Goal: Information Seeking & Learning: Check status

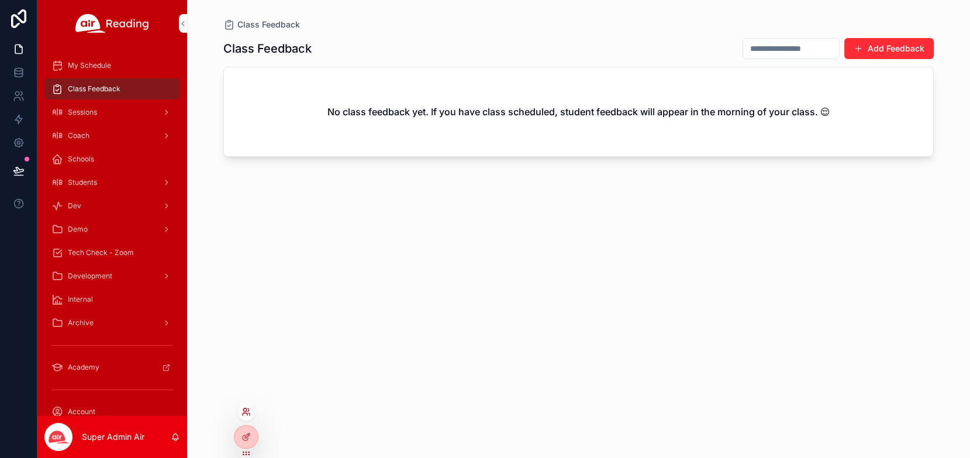
click at [245, 414] on icon at bounding box center [245, 411] width 9 height 9
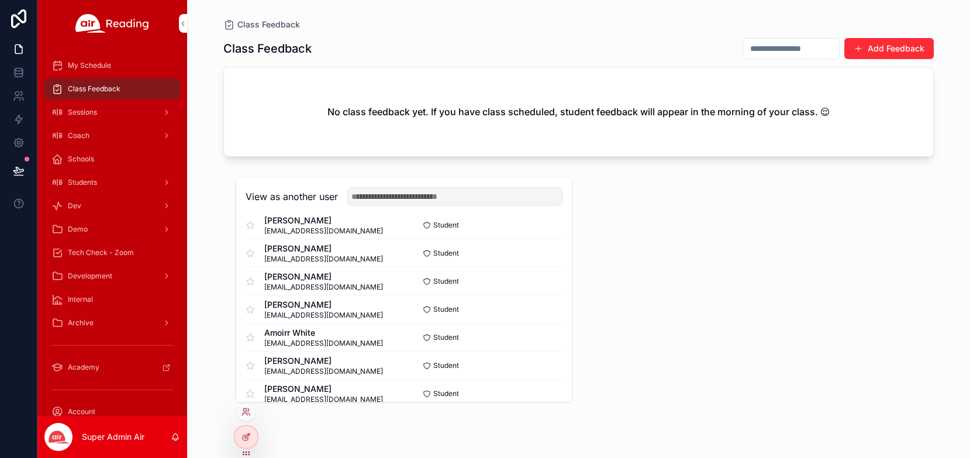
scroll to position [385, 0]
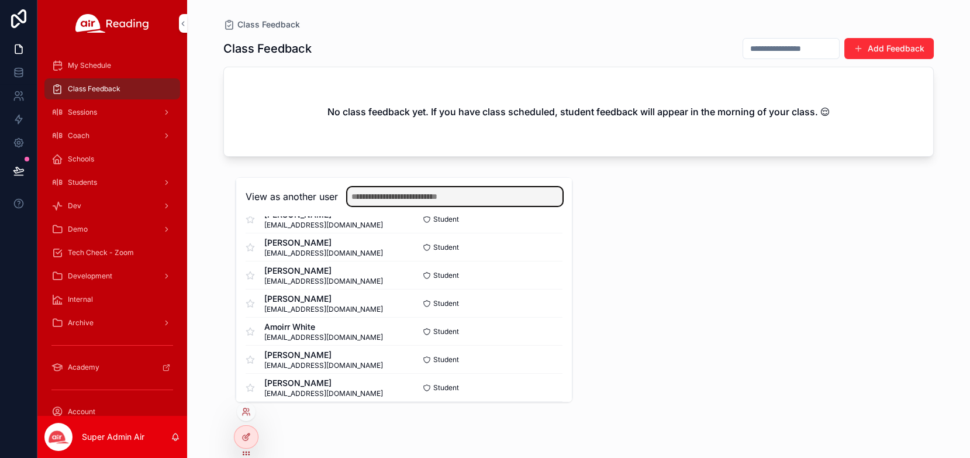
click at [445, 195] on input "text" at bounding box center [454, 196] width 215 height 19
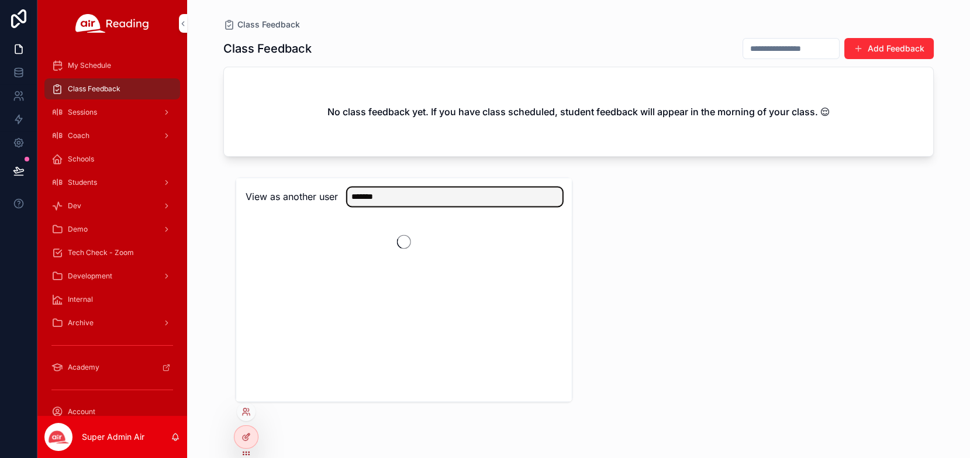
scroll to position [0, 0]
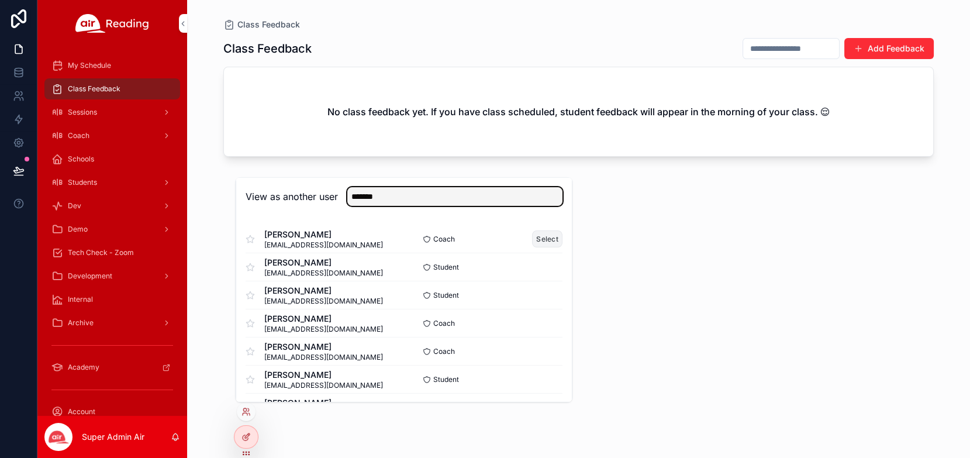
type input "*******"
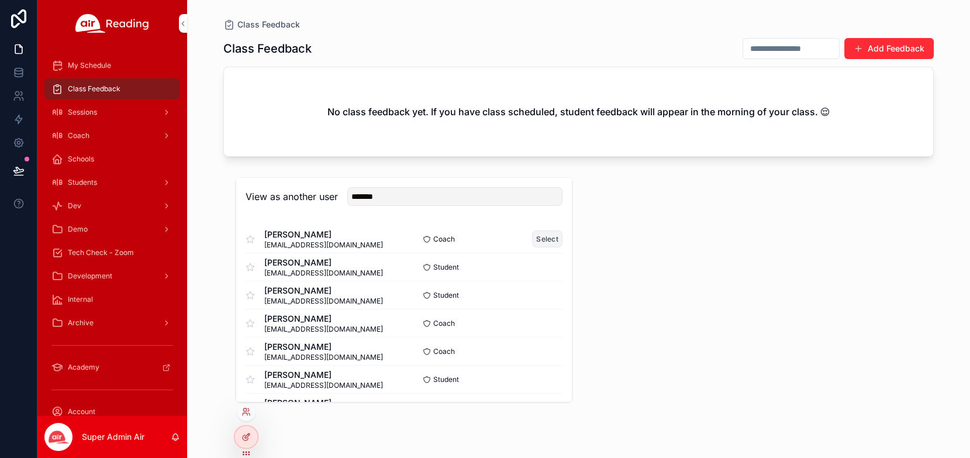
click at [546, 239] on button "Select" at bounding box center [547, 238] width 30 height 17
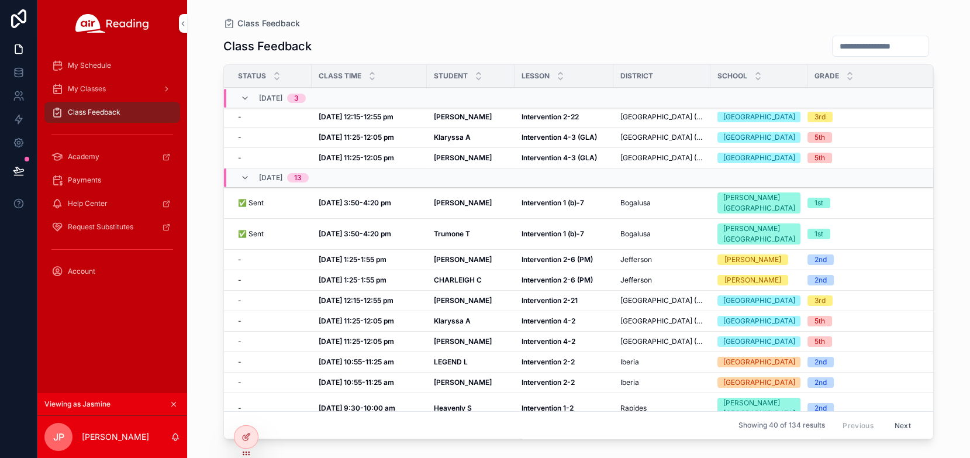
click at [368, 207] on strong "[DATE] 3:50-4:20 pm" at bounding box center [354, 202] width 72 height 9
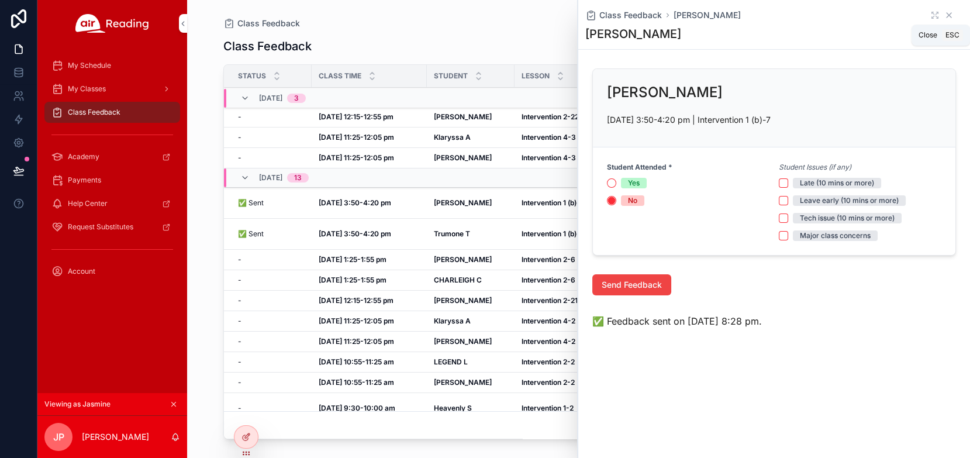
click at [948, 15] on icon "scrollable content" at bounding box center [948, 15] width 5 height 5
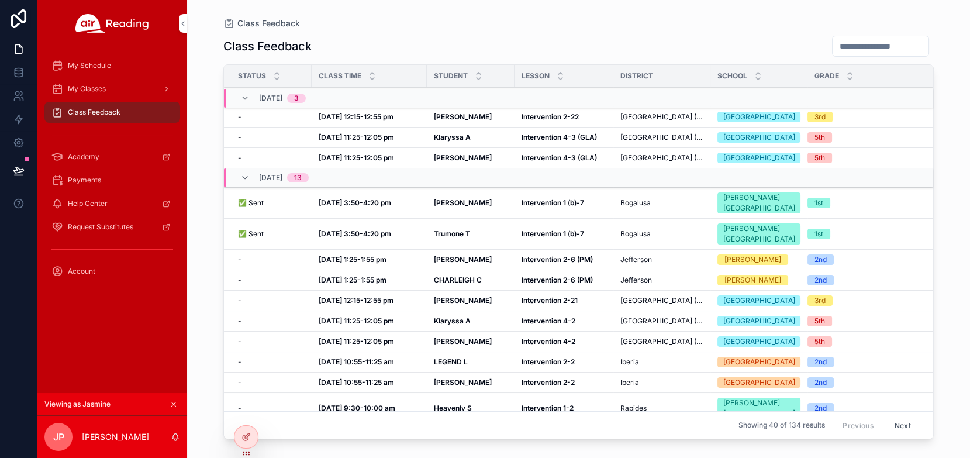
click at [398, 162] on div "Oct 9, 11:25-12:05 pm Oct 9, 11:25-12:05 pm" at bounding box center [368, 157] width 101 height 9
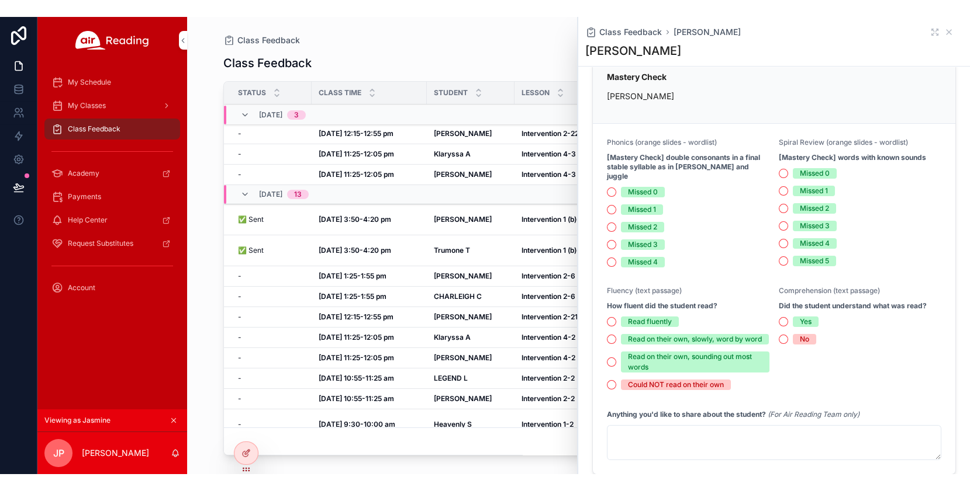
scroll to position [482, 0]
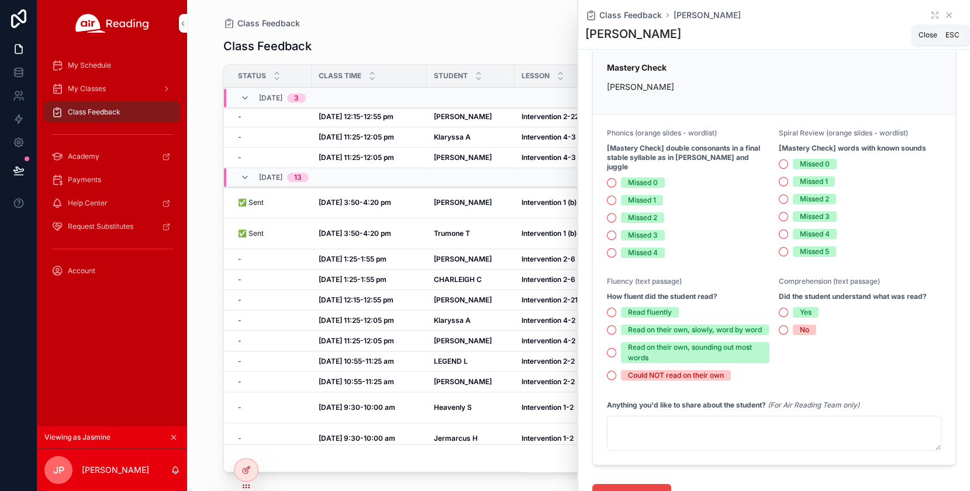
click at [948, 13] on icon "scrollable content" at bounding box center [948, 15] width 9 height 9
